Goal: Information Seeking & Learning: Learn about a topic

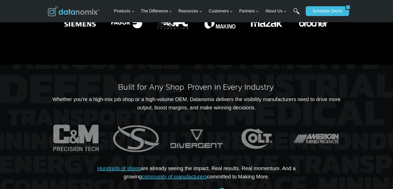
click at [26, 39] on div "Connects to All Major Makes and Models of CNC Machines , Fabrication Equipment,…" at bounding box center [196, 13] width 393 height 103
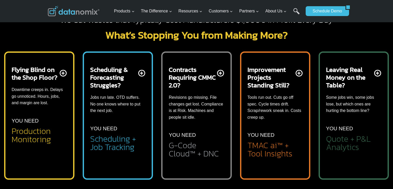
scroll to position [181, 0]
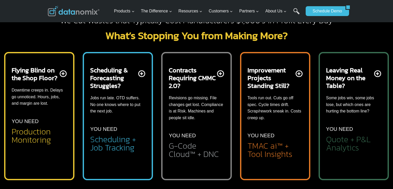
click at [116, 100] on p "Jobs run late. OTD suffers. No one knows where to put the next job." at bounding box center [117, 104] width 55 height 20
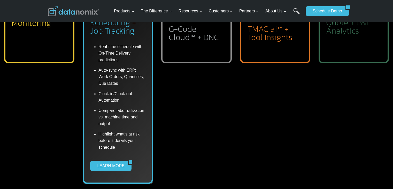
scroll to position [232, 0]
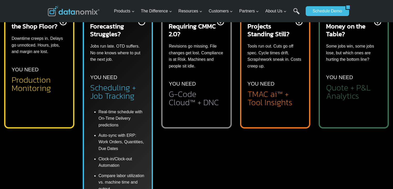
click at [133, 88] on h2 "Scheduling + Job Tracking" at bounding box center [117, 91] width 55 height 17
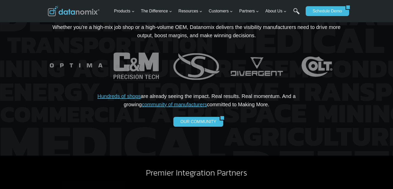
scroll to position [1007, 0]
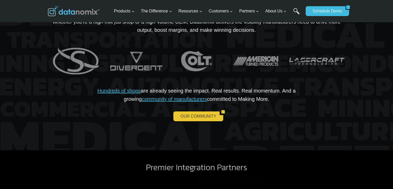
click at [201, 111] on link "OUR COMMUNITY" at bounding box center [196, 116] width 46 height 10
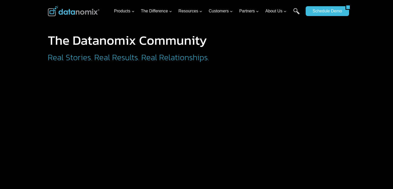
click at [271, 29] on div "The Datanomix Community Real Stories. Real Results. Real Relationships." at bounding box center [197, 36] width 310 height 72
click at [171, 53] on h2 "Real Stories. Real Results. Real Relationships." at bounding box center [150, 57] width 204 height 8
